Goal: Information Seeking & Learning: Check status

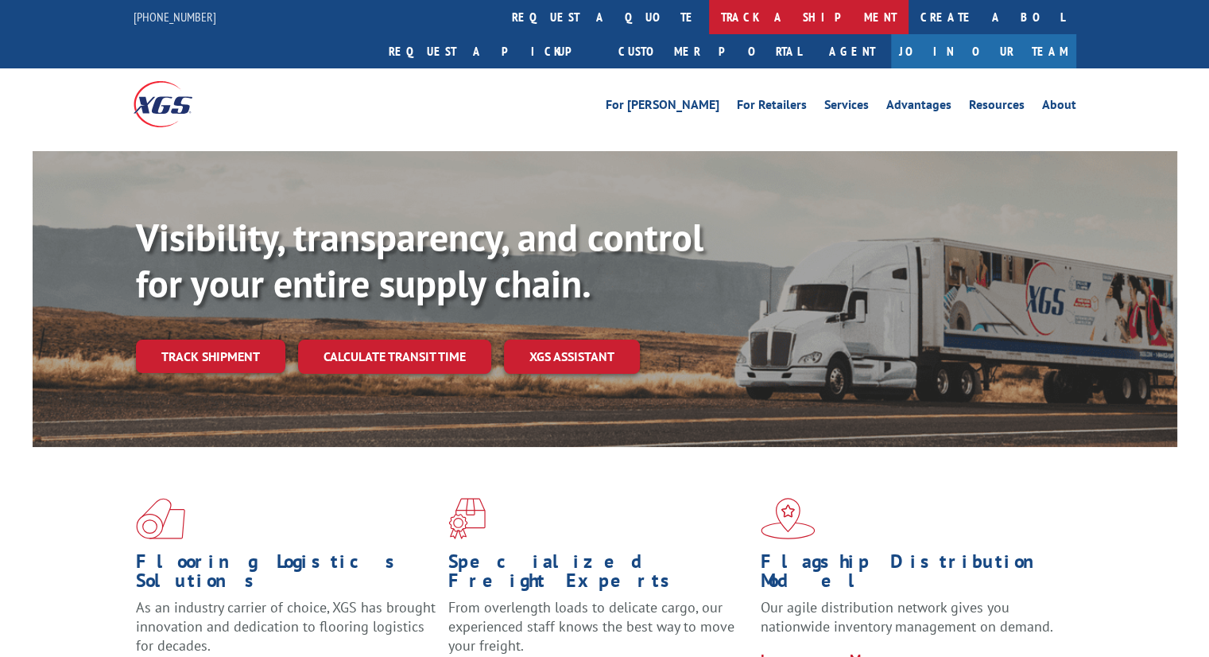
click at [709, 7] on link "track a shipment" at bounding box center [809, 17] width 200 height 34
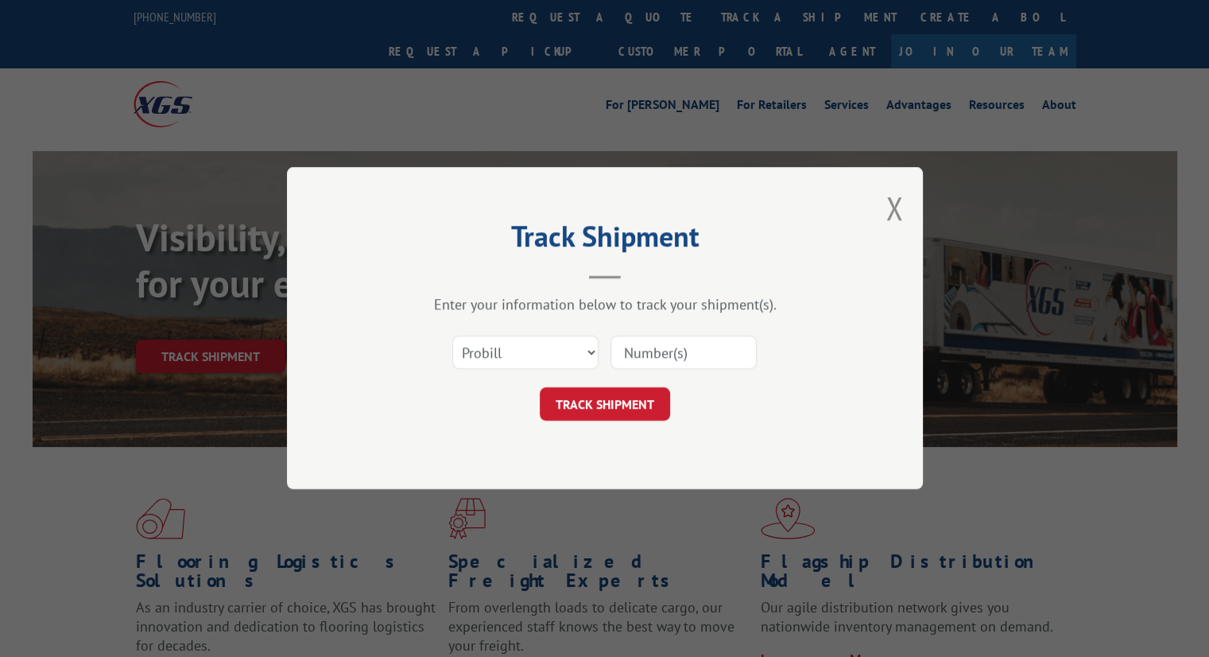
click at [640, 342] on input at bounding box center [683, 352] width 146 height 33
paste input "16900850"
type input "16900850"
click button "TRACK SHIPMENT" at bounding box center [605, 404] width 130 height 33
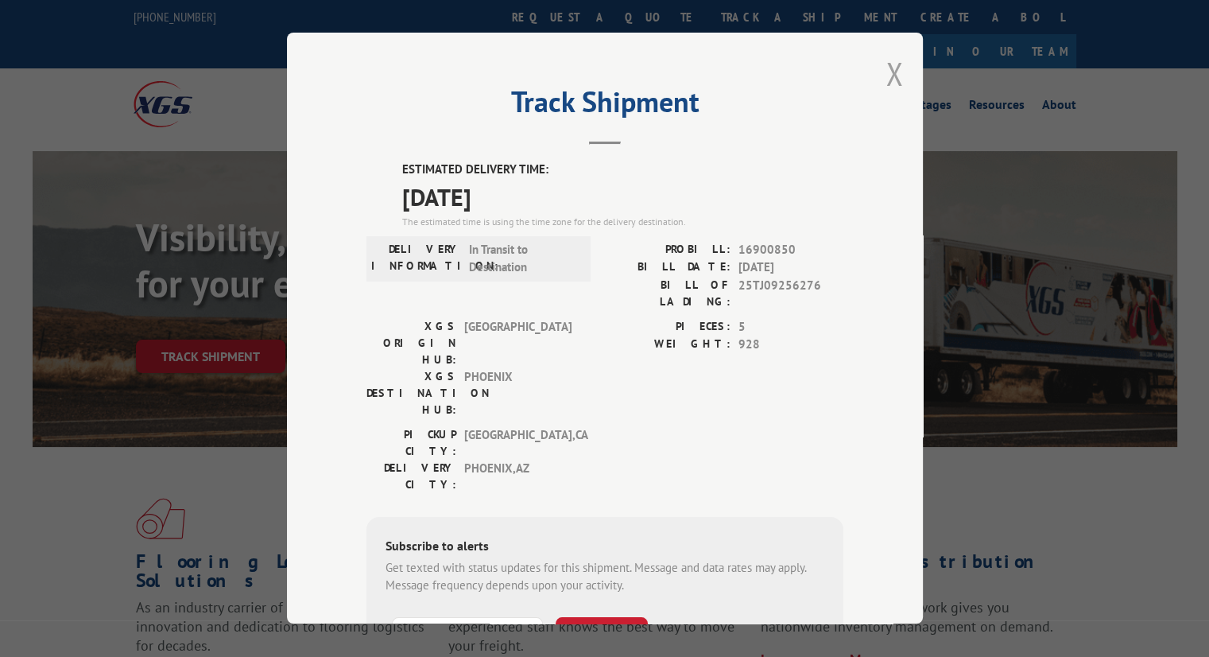
click at [890, 81] on button "Close modal" at bounding box center [894, 73] width 17 height 42
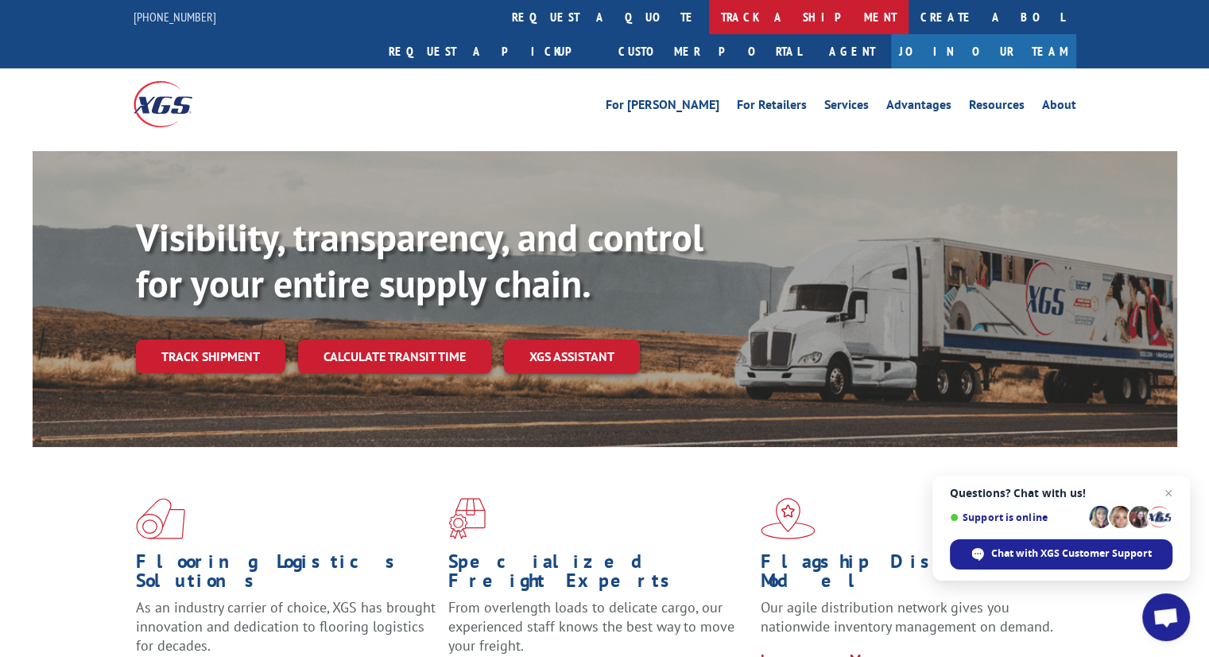
click at [709, 16] on link "track a shipment" at bounding box center [809, 17] width 200 height 34
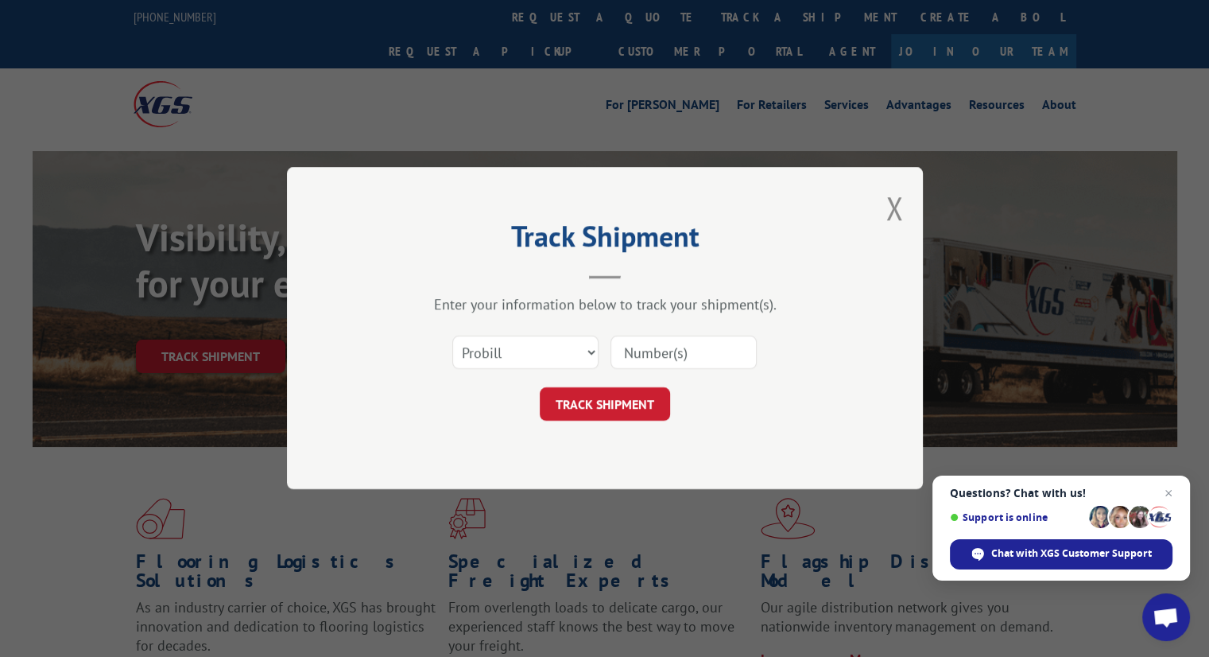
click at [681, 341] on input at bounding box center [683, 352] width 146 height 33
type input "16900850"
click at [620, 408] on button "TRACK SHIPMENT" at bounding box center [605, 404] width 130 height 33
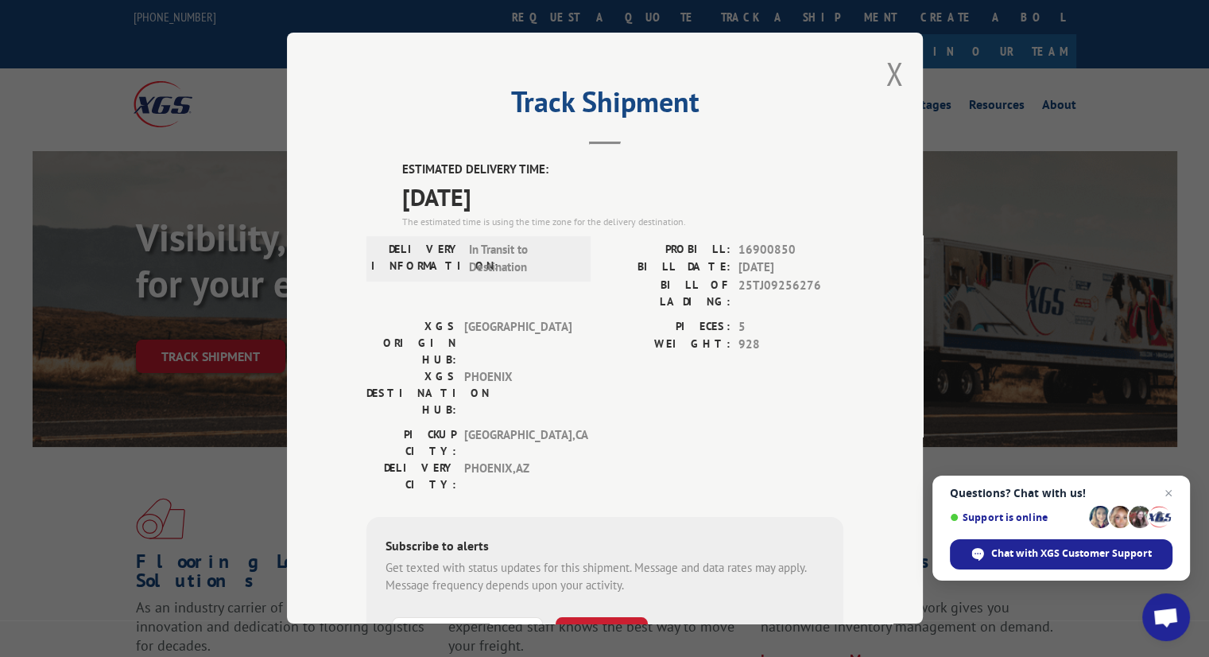
drag, startPoint x: 884, startPoint y: 76, endPoint x: 877, endPoint y: 79, distance: 8.2
click at [886, 76] on button "Close modal" at bounding box center [894, 73] width 17 height 42
